Goal: Task Accomplishment & Management: Use online tool/utility

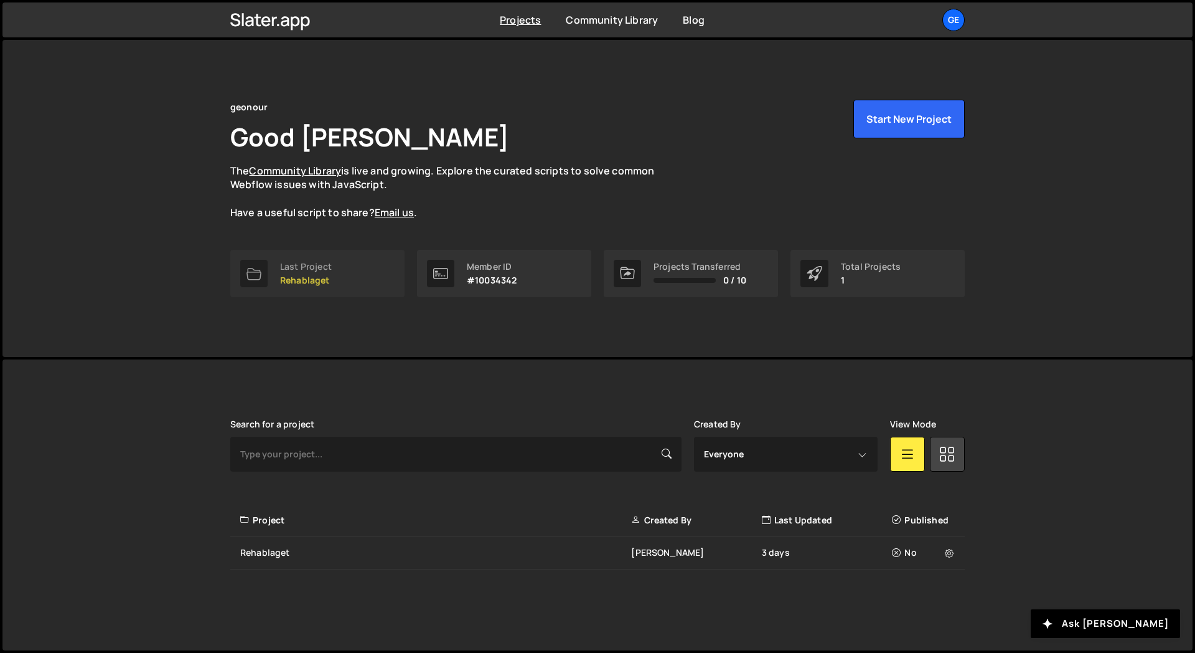
click at [239, 271] on link "Last Project Rehablaget" at bounding box center [317, 273] width 174 height 47
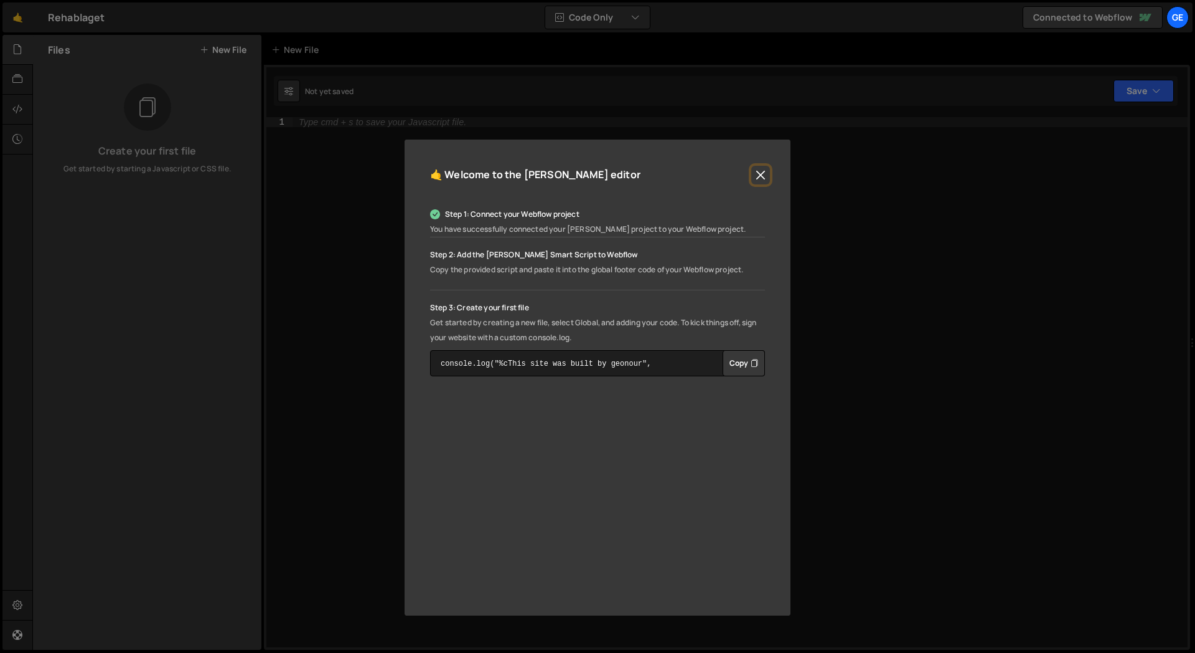
click at [761, 172] on button "Close" at bounding box center [761, 175] width 19 height 19
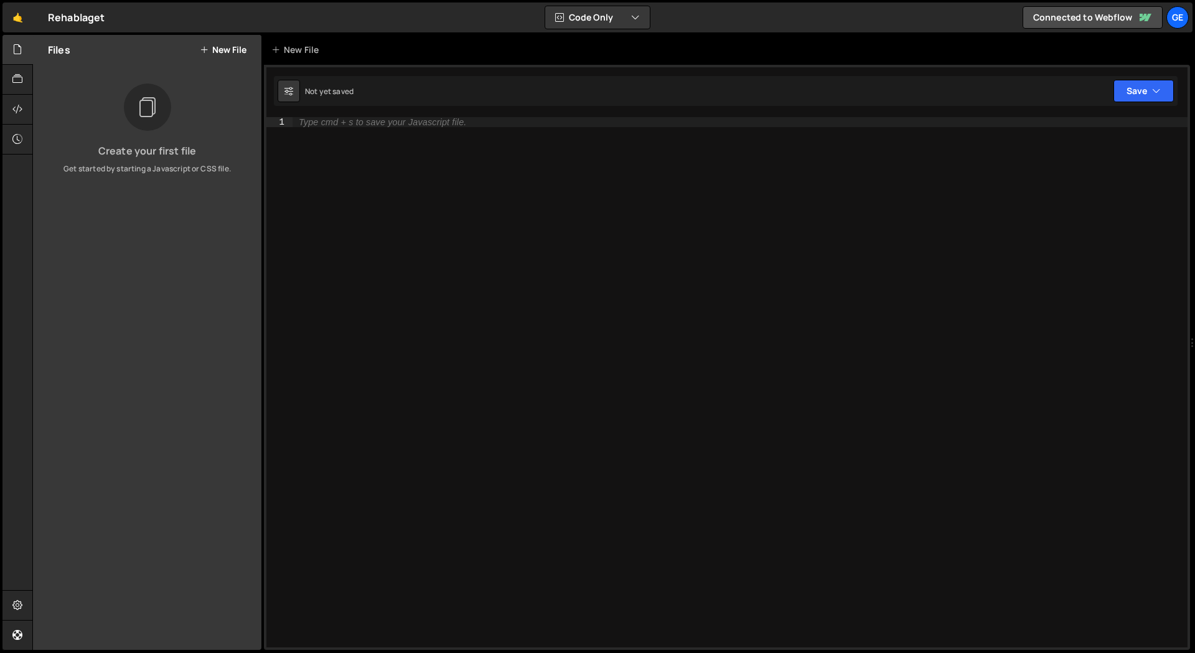
click at [245, 248] on div "Files New File Create your first file Get started by starting a Javascript or C…" at bounding box center [147, 342] width 229 height 615
click at [185, 245] on div "Files New File Create your first file Get started by starting a Javascript or C…" at bounding box center [147, 342] width 229 height 615
click at [19, 47] on icon at bounding box center [17, 49] width 10 height 14
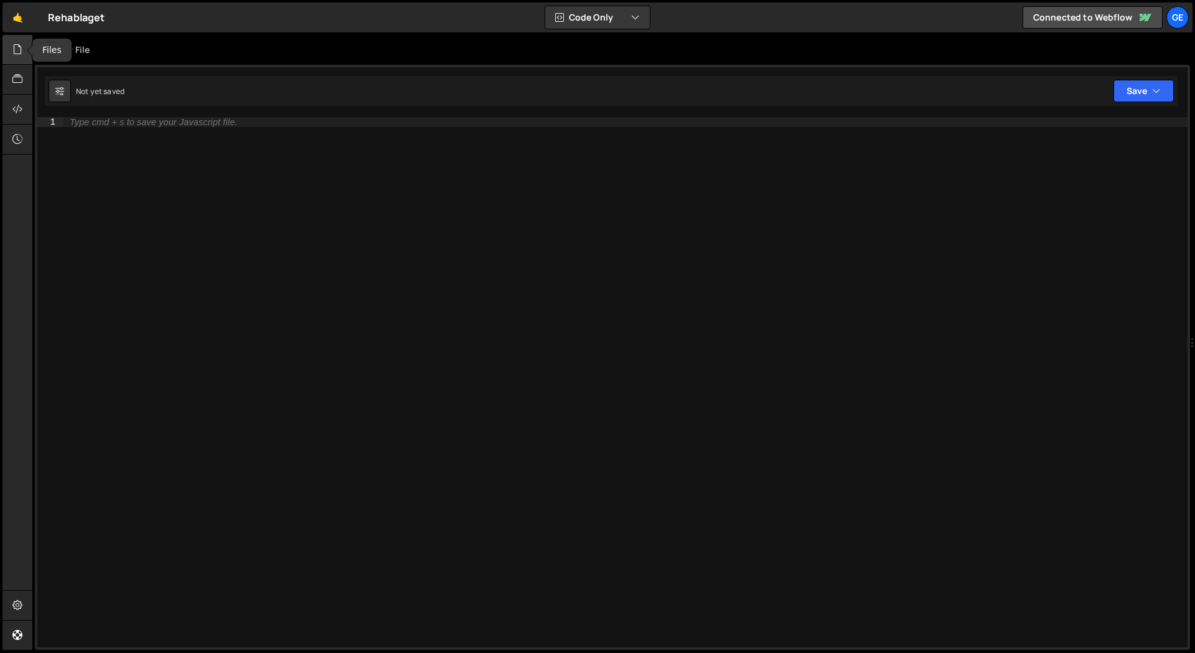
click at [22, 51] on icon at bounding box center [17, 49] width 10 height 14
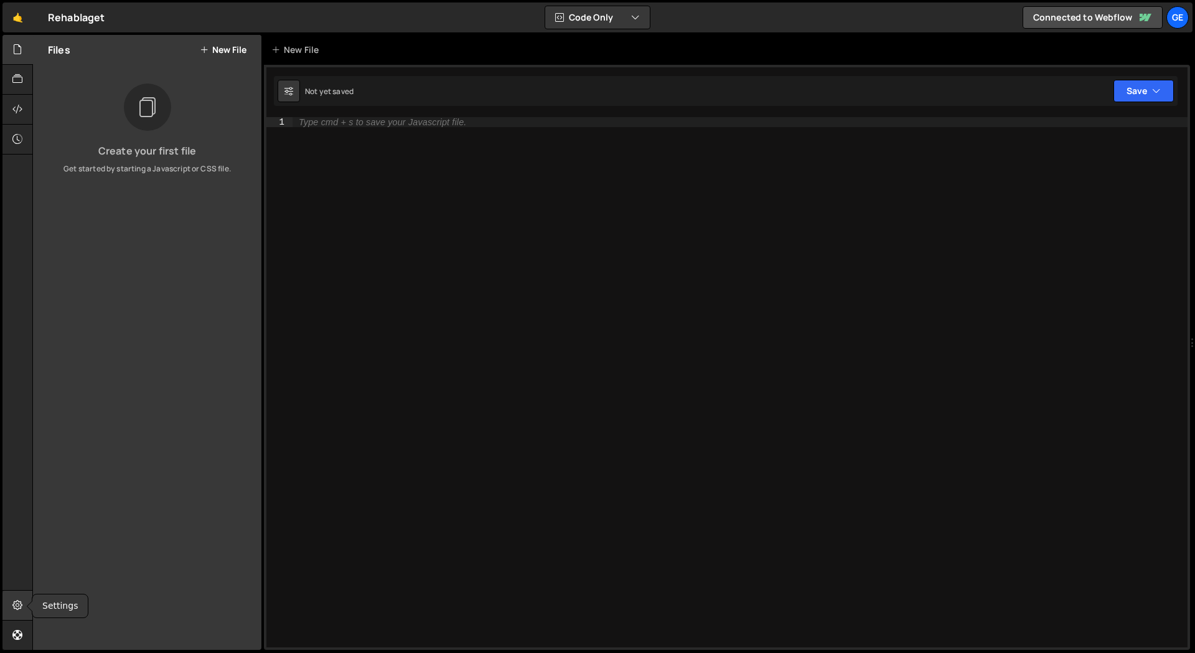
click at [12, 597] on div at bounding box center [17, 605] width 31 height 30
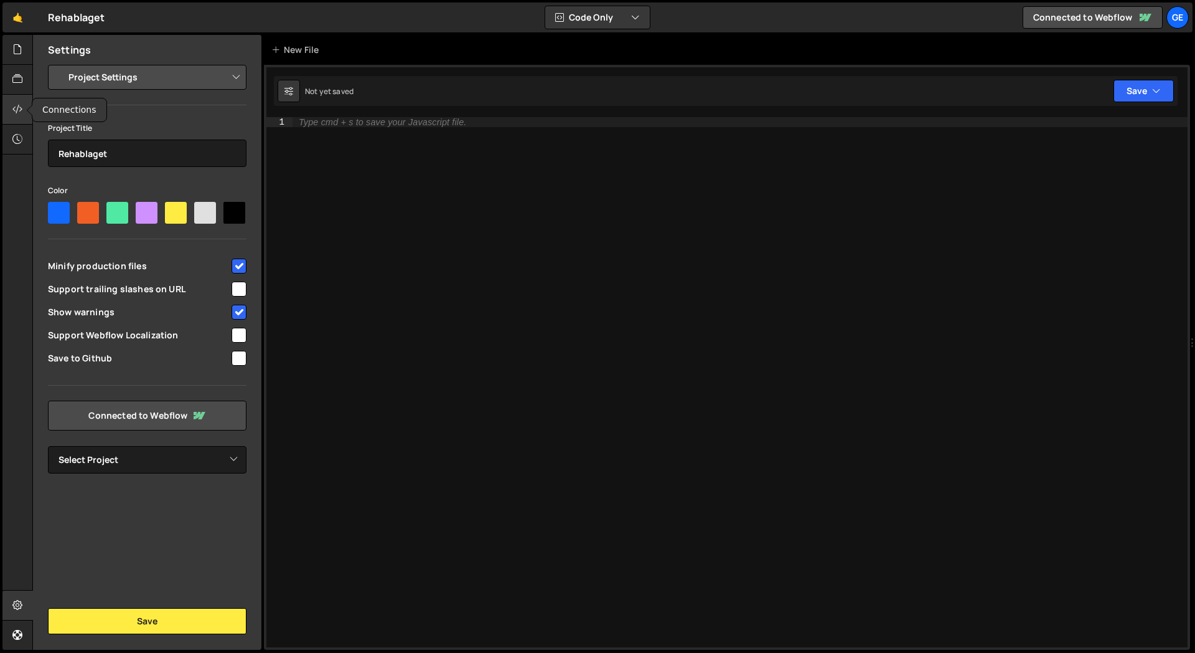
click at [21, 112] on icon at bounding box center [17, 109] width 10 height 14
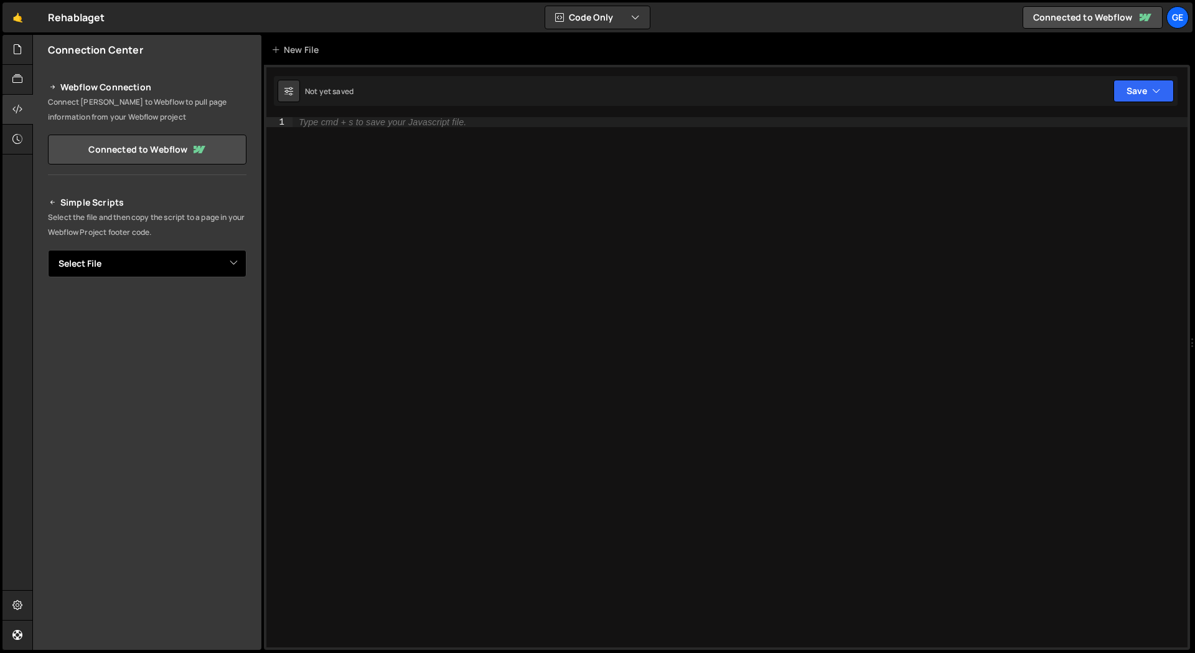
click at [143, 257] on select "Select File" at bounding box center [147, 263] width 199 height 27
click at [63, 210] on p "Select the file and then copy the script to a page in your Webflow Project foot…" at bounding box center [147, 225] width 199 height 30
click at [21, 112] on icon at bounding box center [17, 109] width 10 height 14
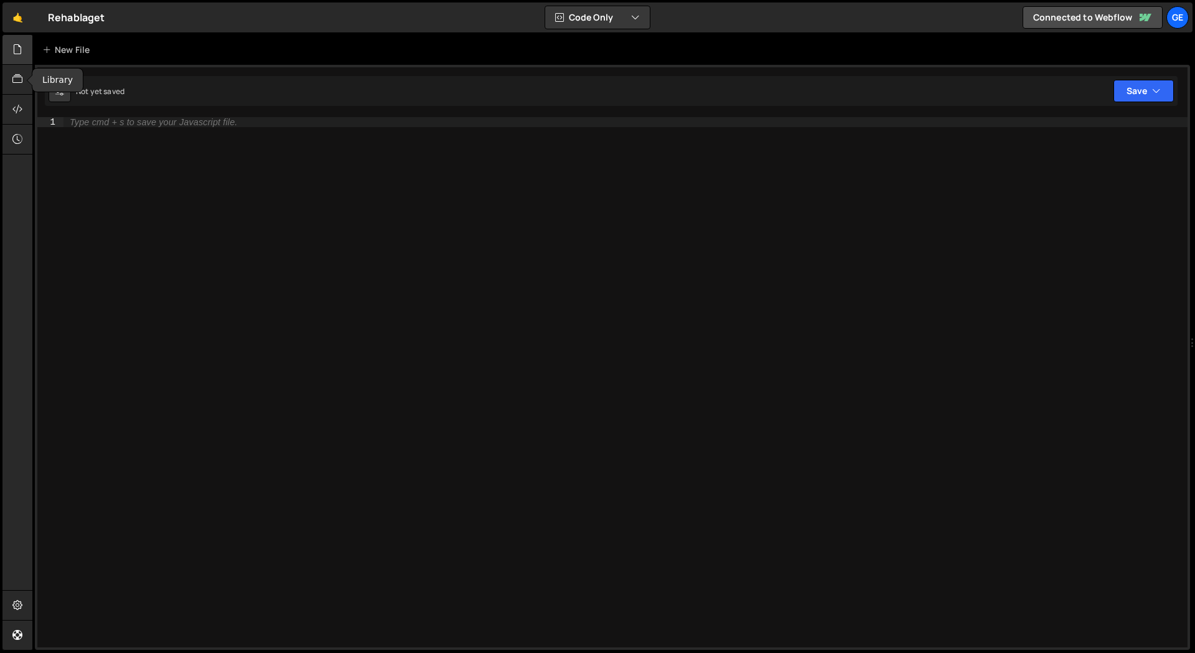
click at [25, 59] on div at bounding box center [17, 50] width 31 height 30
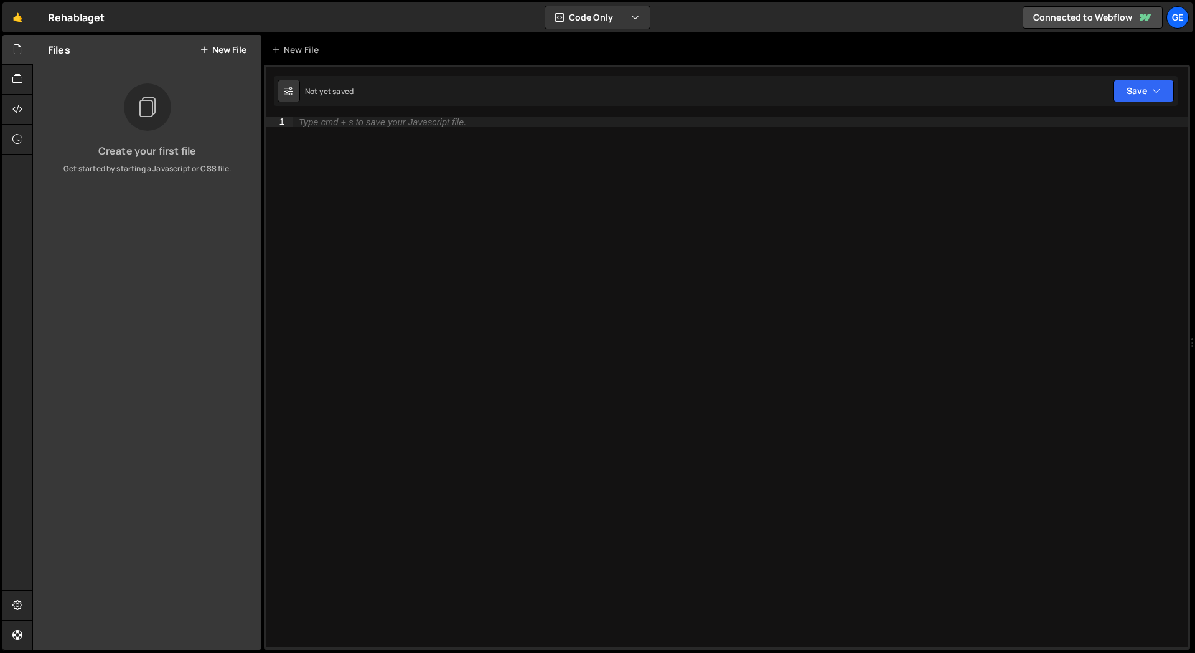
click at [239, 52] on button "New File" at bounding box center [223, 50] width 47 height 10
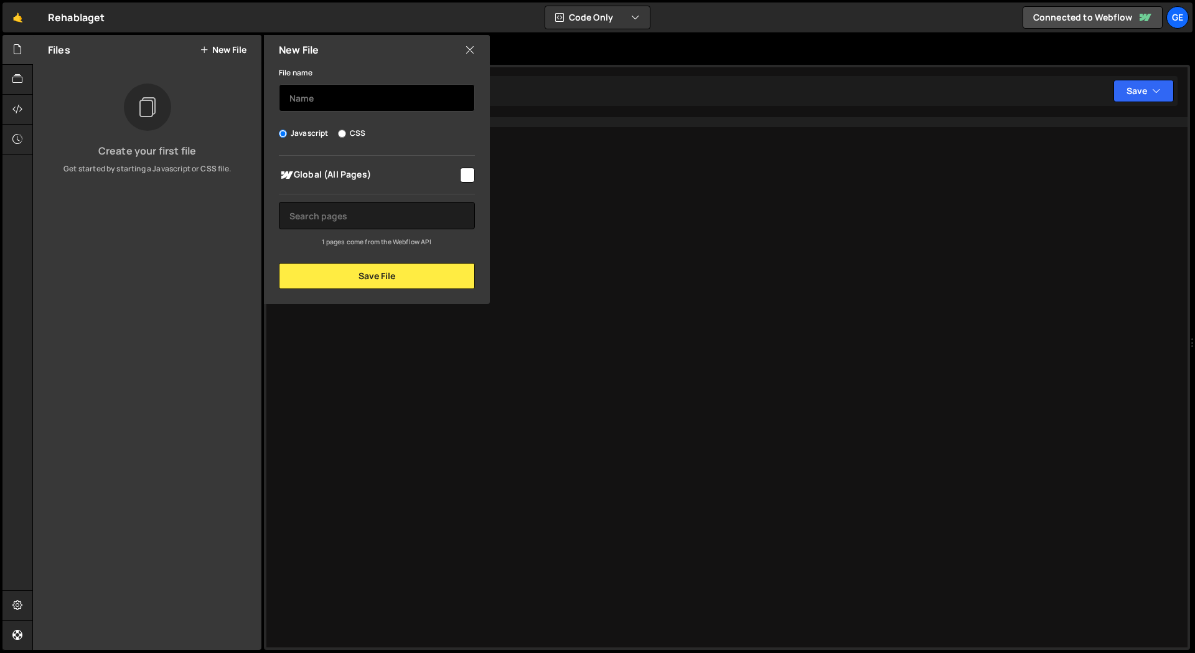
click at [349, 101] on input "text" at bounding box center [377, 97] width 196 height 27
type input "hello"
click at [351, 273] on button "Save File" at bounding box center [377, 276] width 196 height 26
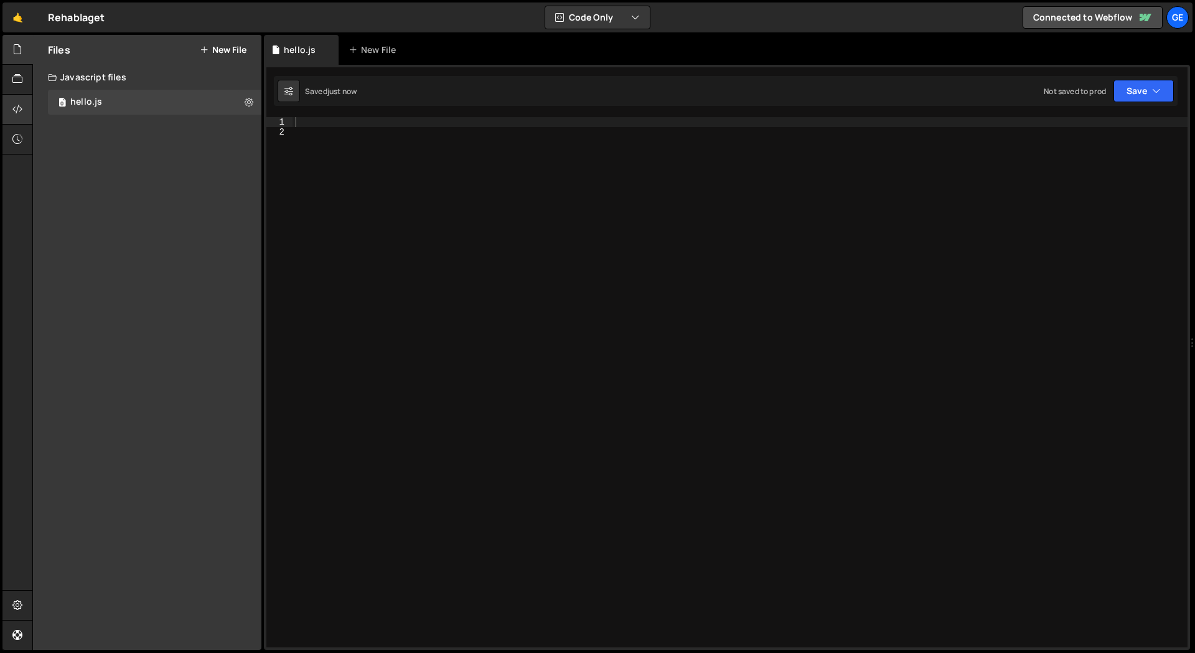
click at [24, 109] on div at bounding box center [17, 110] width 31 height 30
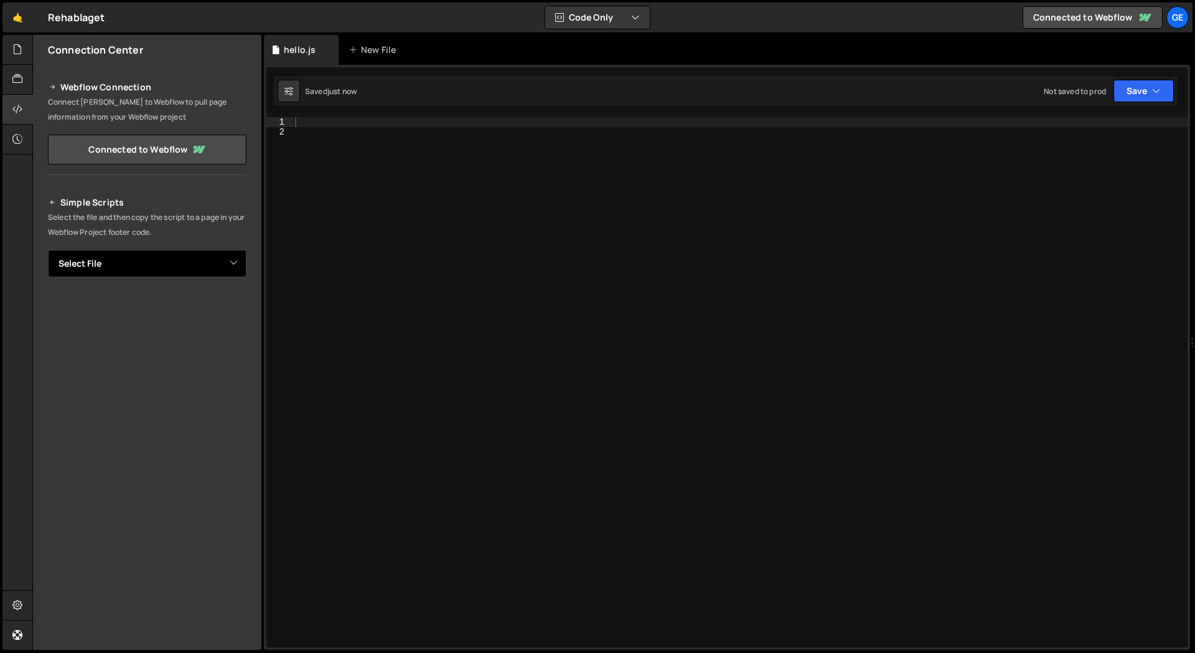
click at [130, 257] on select "Select File hello.js" at bounding box center [147, 263] width 199 height 27
select select "48359"
click at [48, 250] on select "Select File hello.js" at bounding box center [147, 263] width 199 height 27
click at [240, 309] on button "Button group with nested dropdown" at bounding box center [237, 306] width 17 height 26
